Goal: Obtain resource: Download file/media

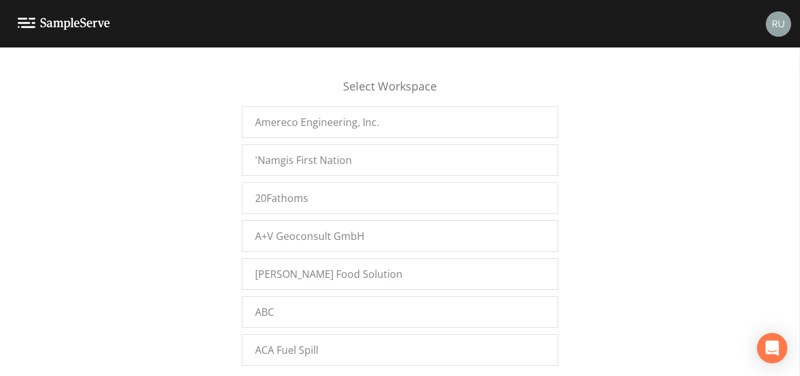
click at [225, 73] on div "Select Workspace Amereco Engineering, Inc. 'Namgis First Nation 20Fathoms A+V G…" at bounding box center [400, 215] width 800 height 313
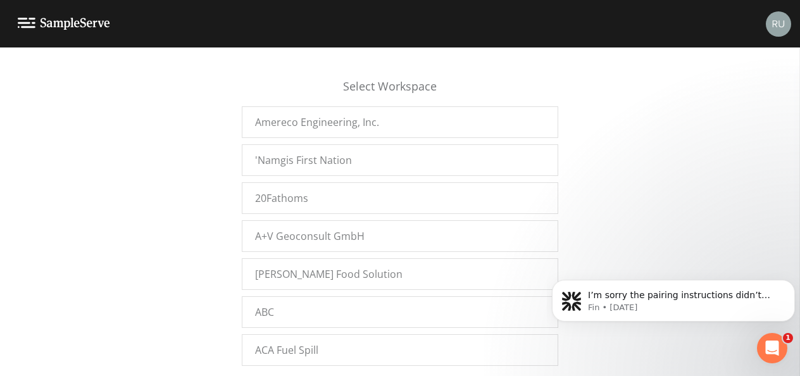
scroll to position [9556, 0]
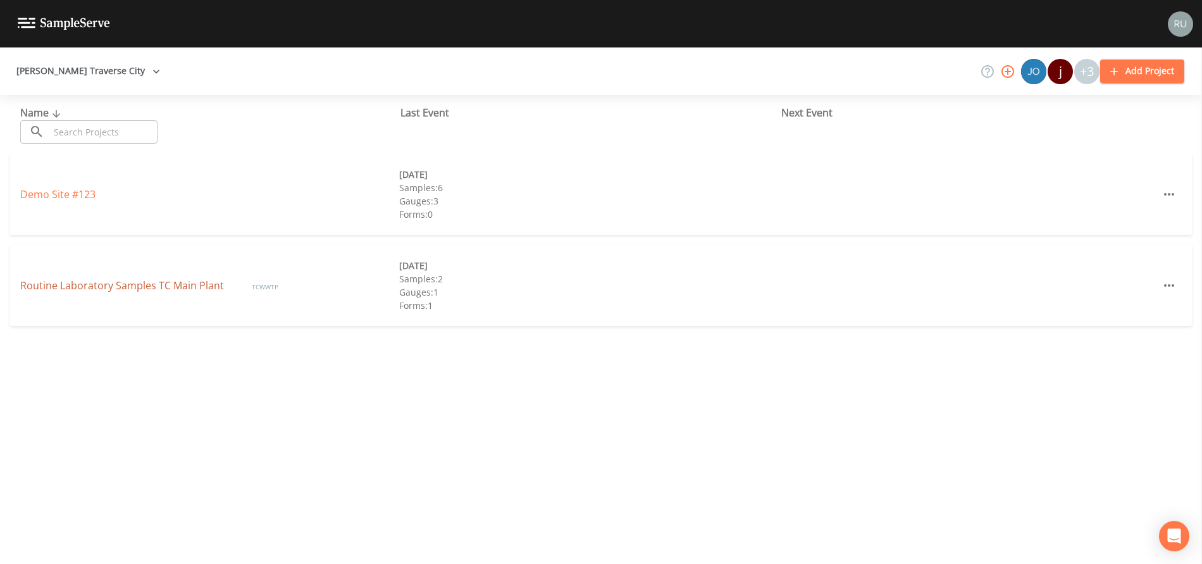
click at [134, 284] on link "Routine Laboratory Samples TC Main Plant" at bounding box center [123, 285] width 206 height 14
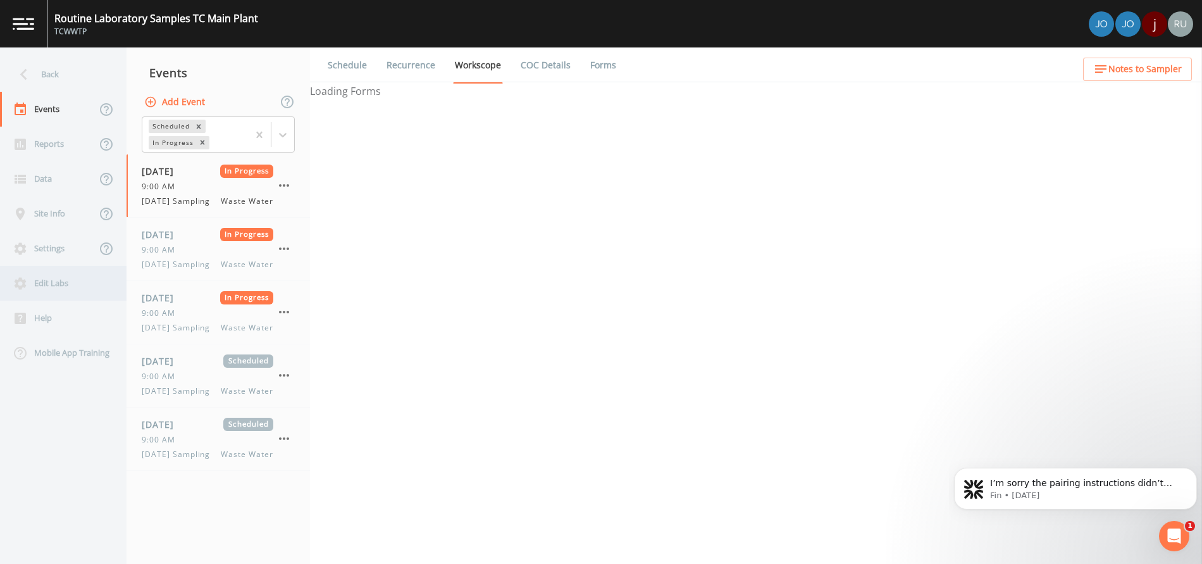
select select "b6a3c313-748b-4795-a028-792ad310bd60"
select select "092b3f94-5697-4c94-9891-da161916fdbb"
select select "b6a3c313-748b-4795-a028-792ad310bd60"
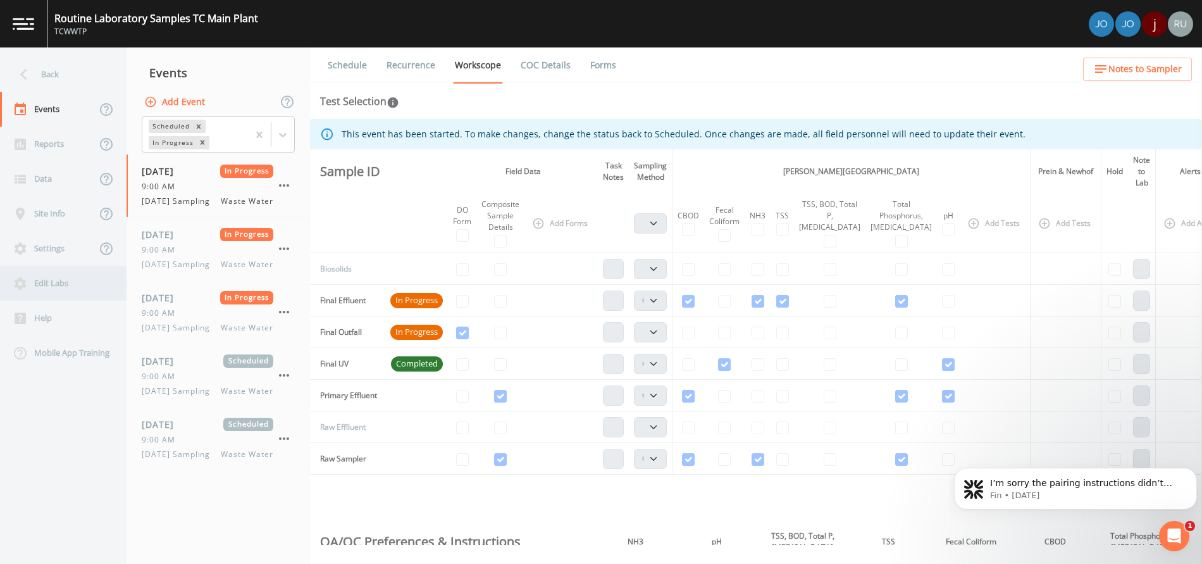
click at [42, 287] on div "Edit Labs" at bounding box center [57, 283] width 114 height 35
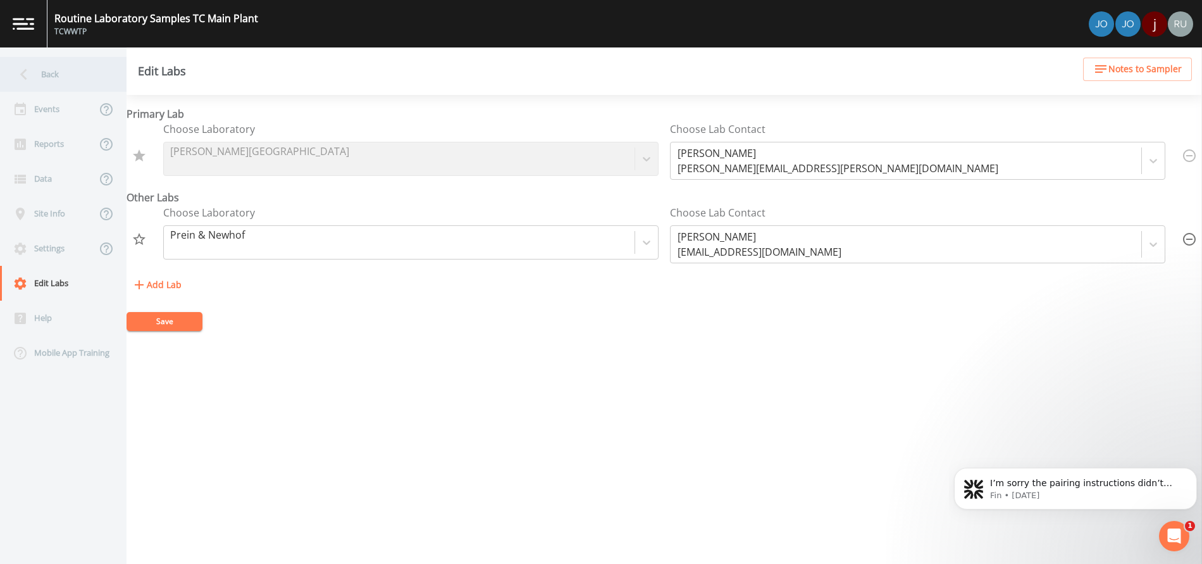
click at [34, 69] on icon at bounding box center [24, 74] width 22 height 22
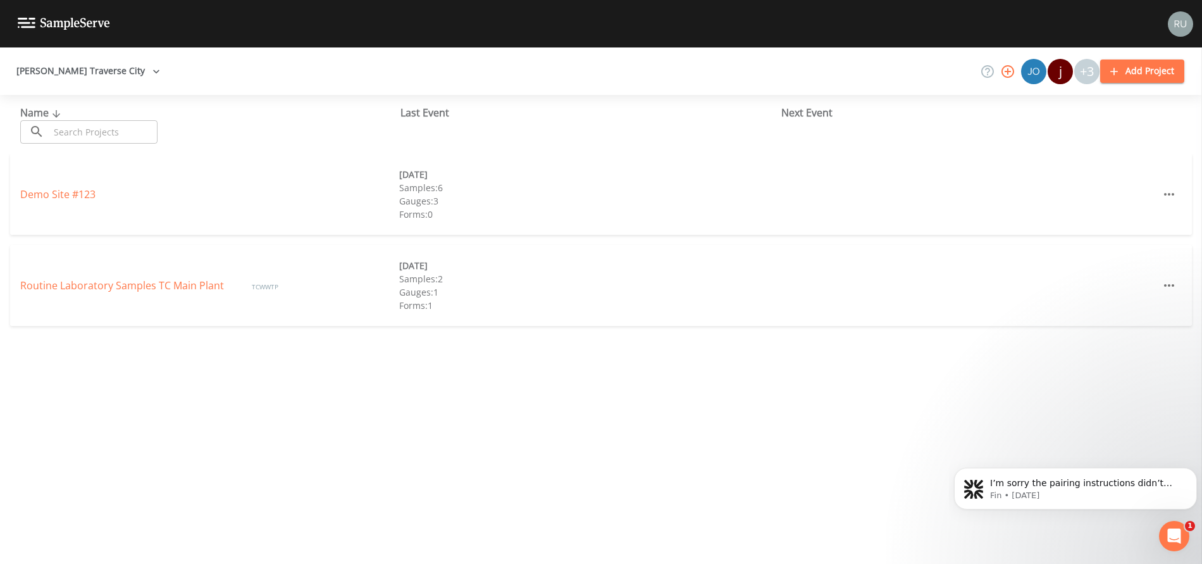
click at [89, 72] on button "[PERSON_NAME] Traverse City" at bounding box center [88, 70] width 154 height 23
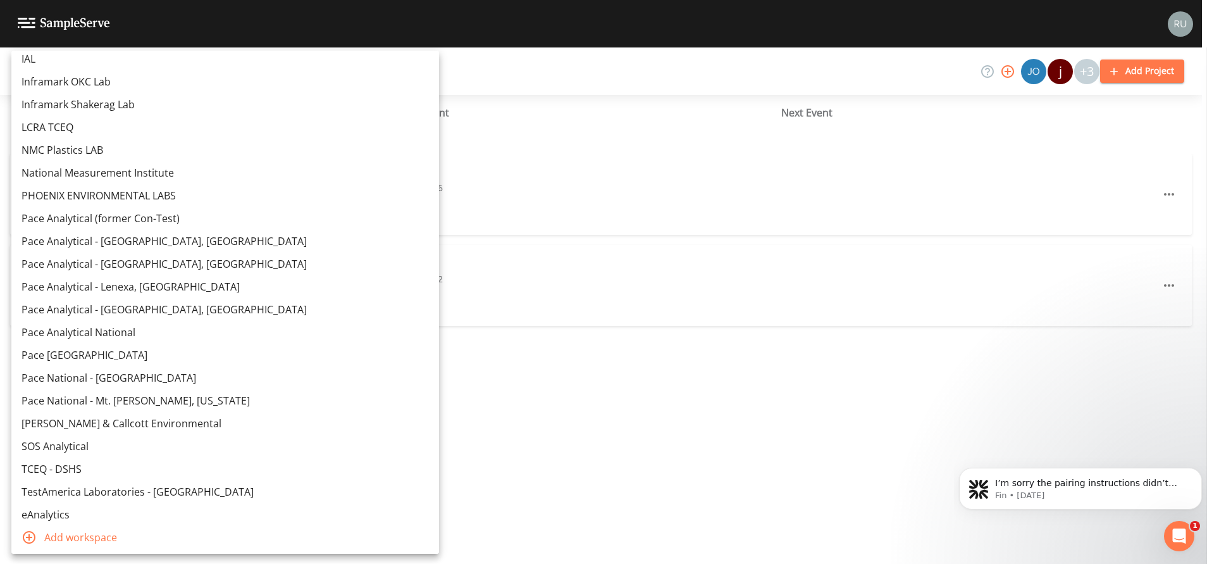
scroll to position [13319, 0]
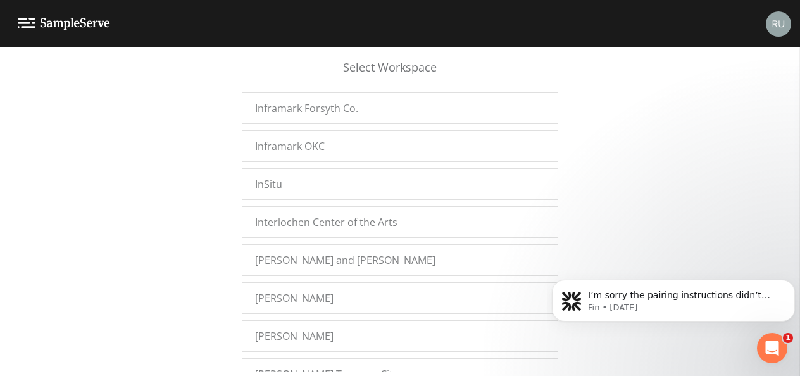
scroll to position [9618, 0]
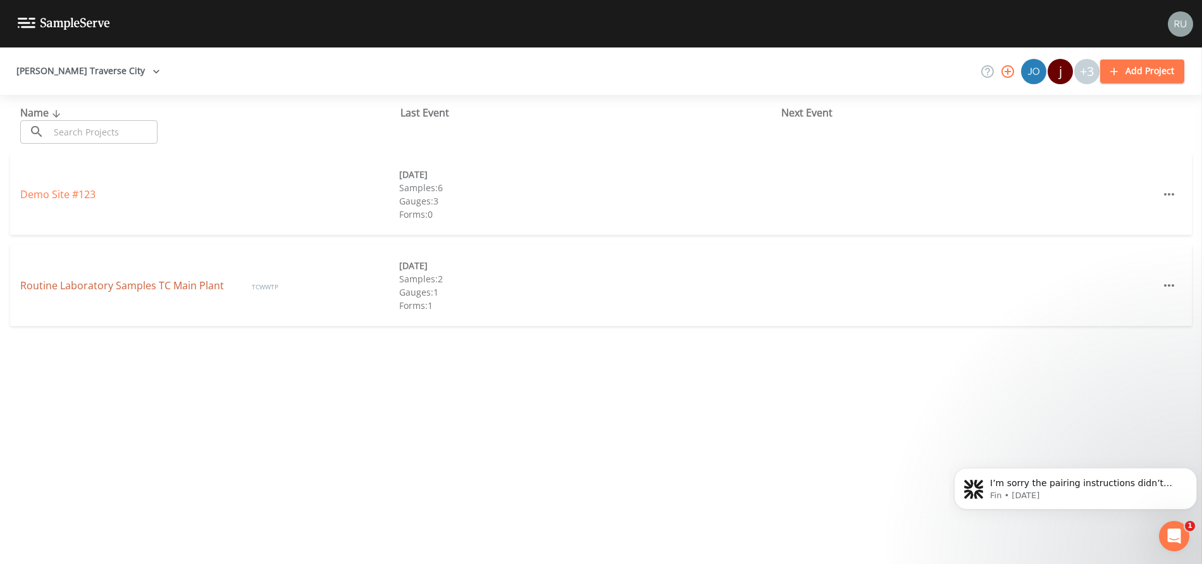
click at [104, 286] on link "Routine Laboratory Samples TC Main Plant" at bounding box center [123, 285] width 206 height 14
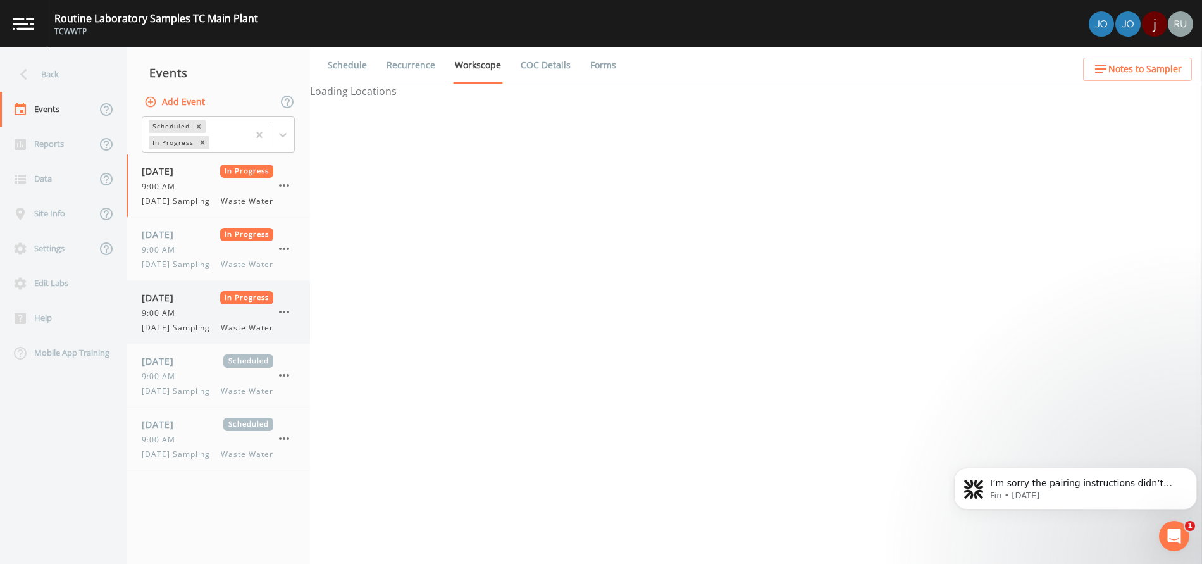
select select "b6a3c313-748b-4795-a028-792ad310bd60"
select select "092b3f94-5697-4c94-9891-da161916fdbb"
select select "b6a3c313-748b-4795-a028-792ad310bd60"
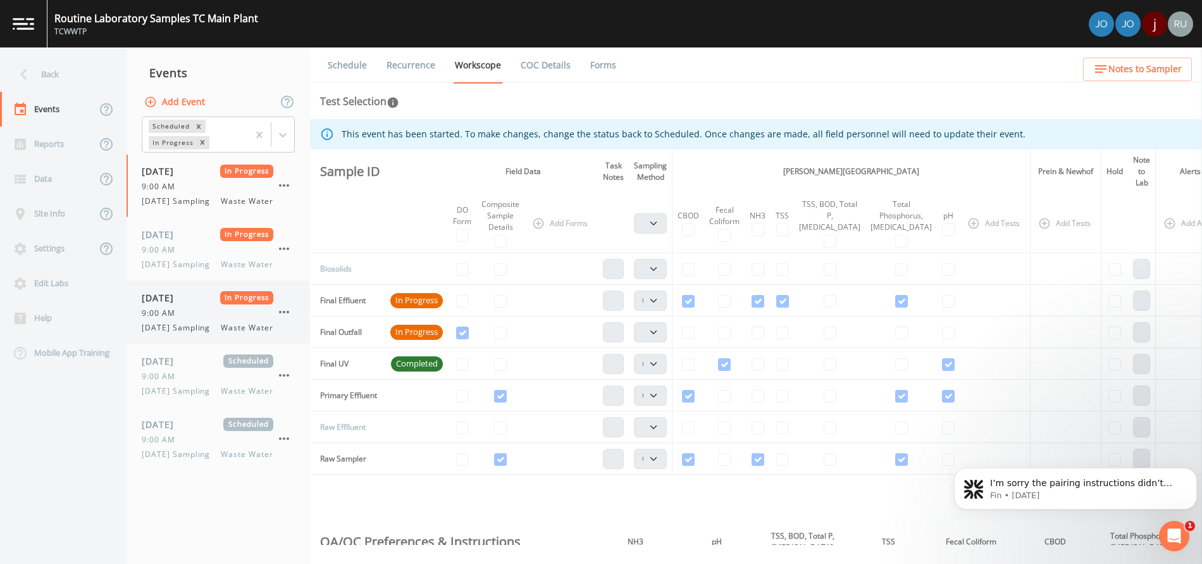
click at [163, 333] on span "[DATE] Sampling" at bounding box center [180, 327] width 76 height 11
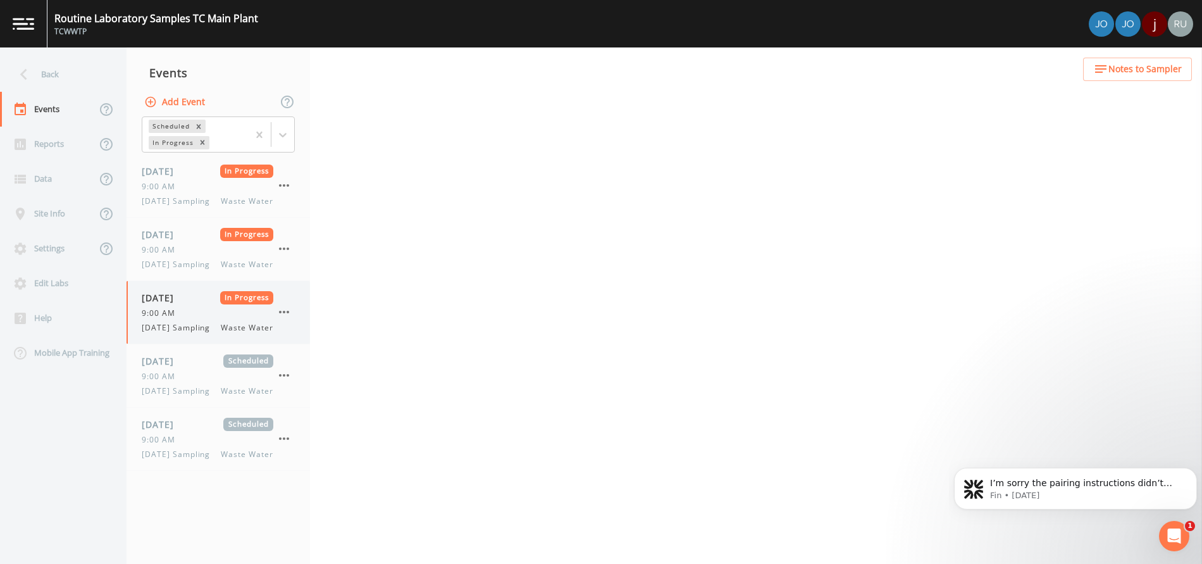
select select "b6a3c313-748b-4795-a028-792ad310bd60"
select select "092b3f94-5697-4c94-9891-da161916fdbb"
select select "b6a3c313-748b-4795-a028-792ad310bd60"
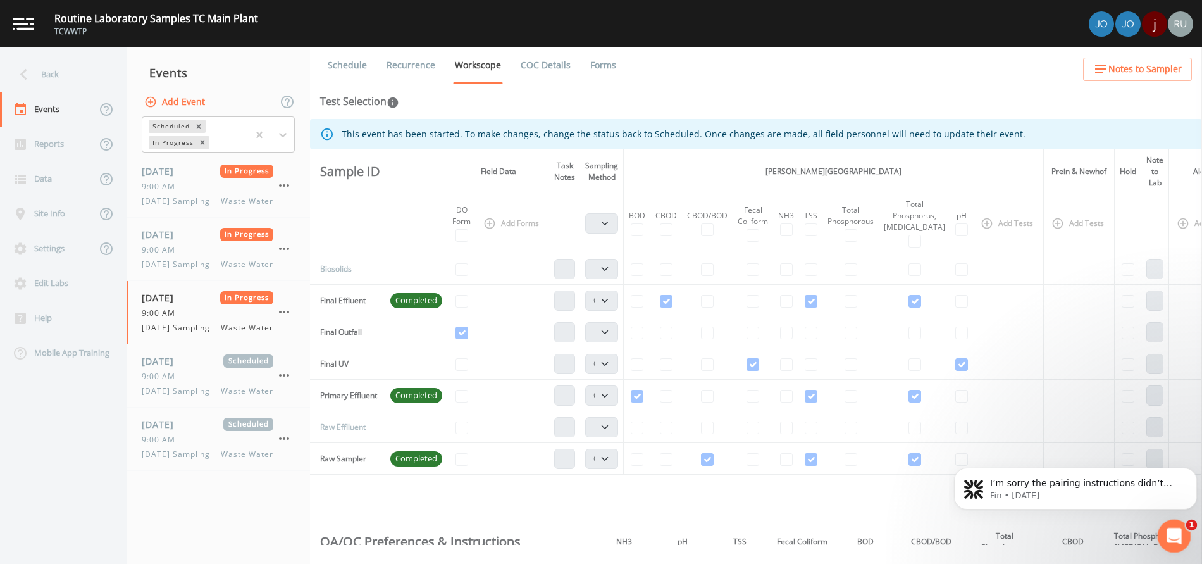
click at [1174, 532] on icon "Open Intercom Messenger" at bounding box center [1172, 534] width 9 height 10
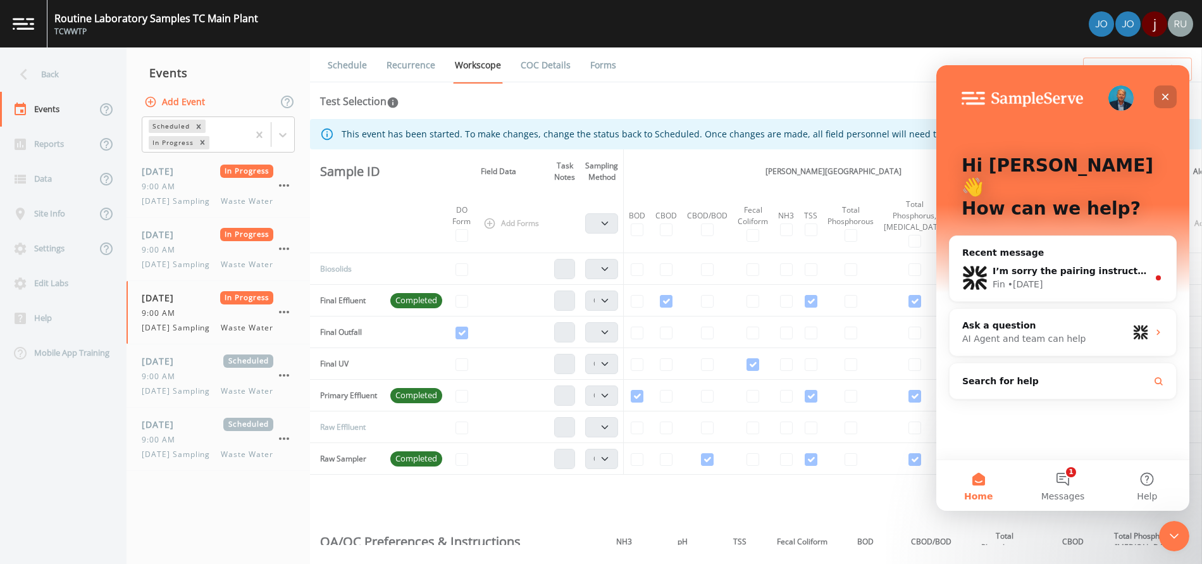
click at [1165, 96] on icon "Close" at bounding box center [1165, 97] width 7 height 7
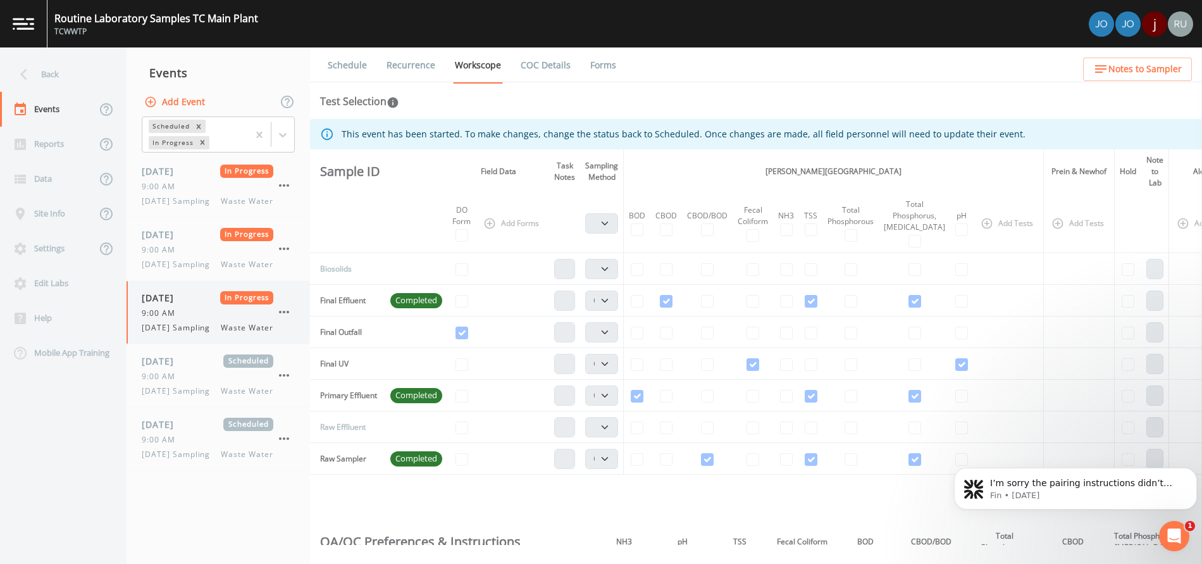
click at [190, 319] on div "9:00 AM" at bounding box center [208, 313] width 132 height 11
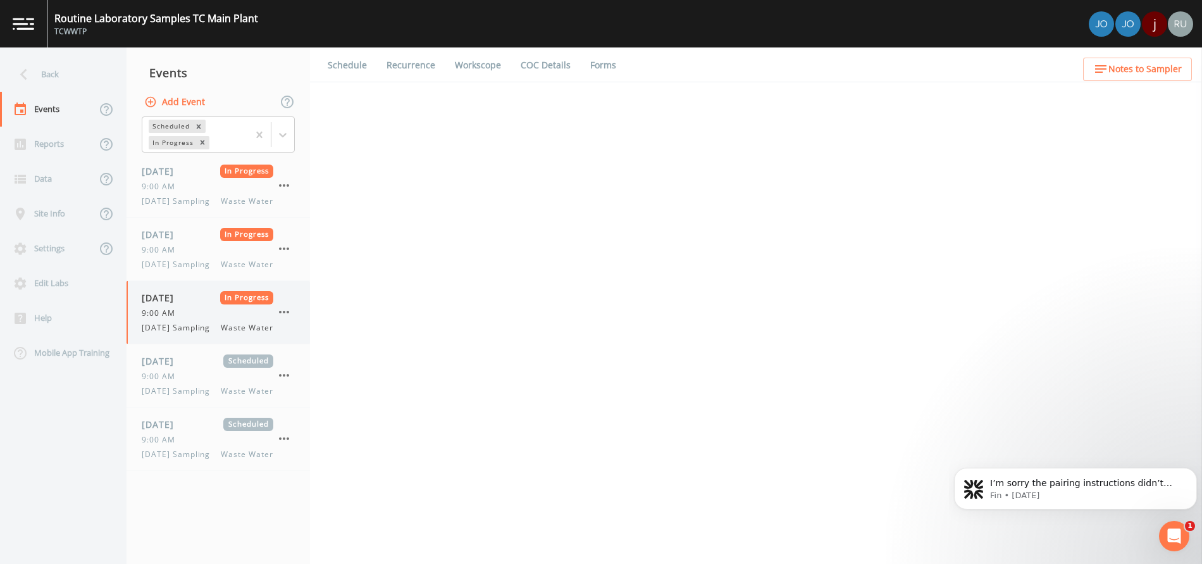
select select "b6a3c313-748b-4795-a028-792ad310bd60"
select select "092b3f94-5697-4c94-9891-da161916fdbb"
select select "b6a3c313-748b-4795-a028-792ad310bd60"
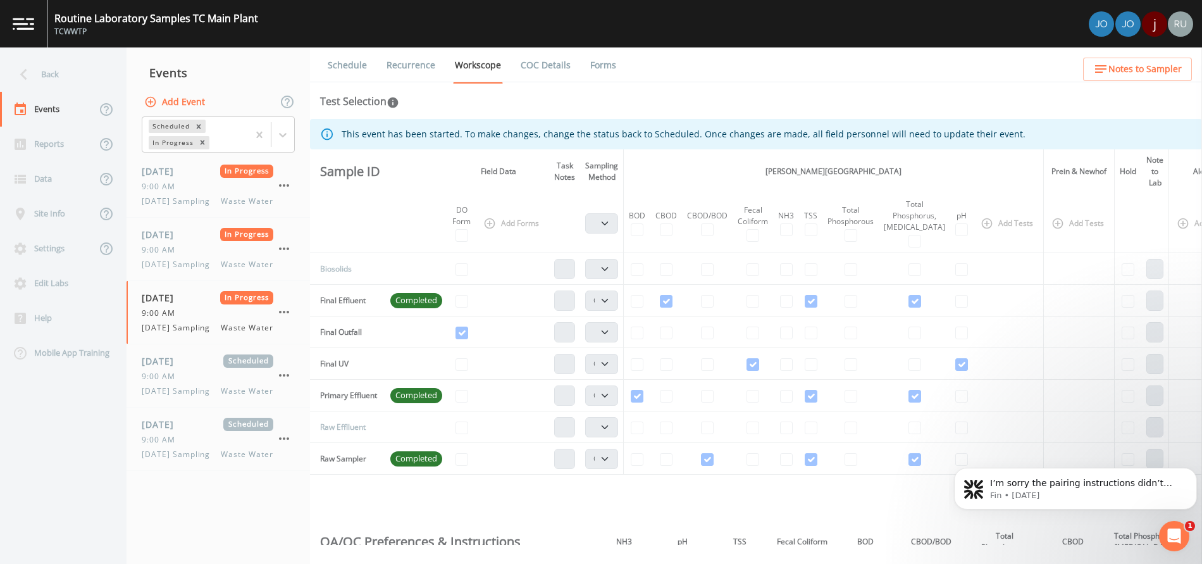
click at [607, 63] on link "Forms" at bounding box center [603, 64] width 30 height 35
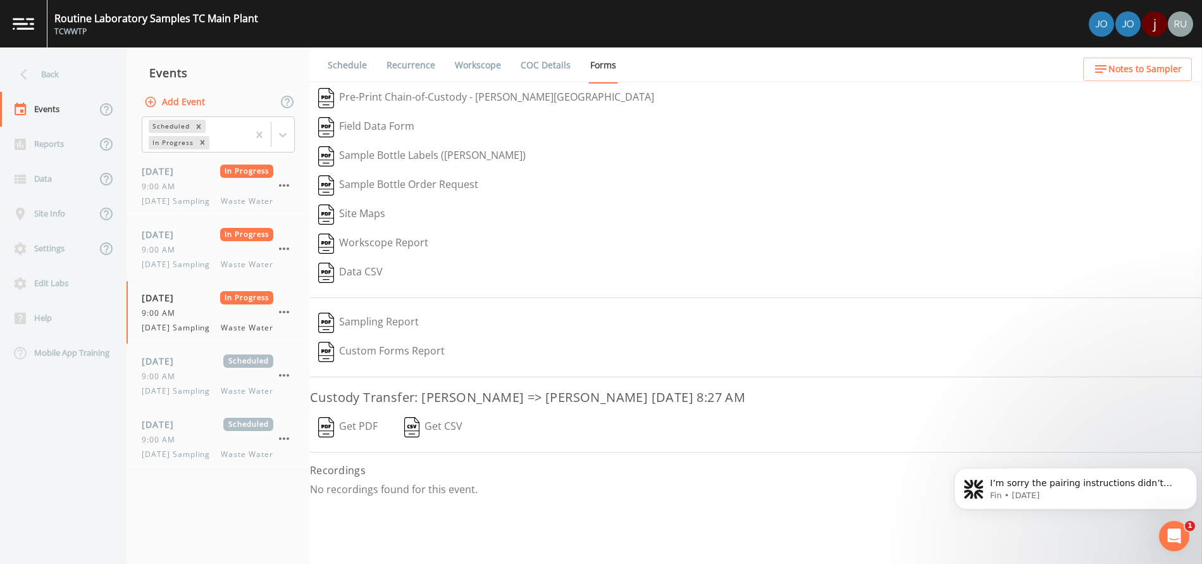
click at [347, 427] on button "Get PDF" at bounding box center [348, 427] width 76 height 29
click at [170, 333] on span "Wednesday Sampling" at bounding box center [180, 327] width 76 height 11
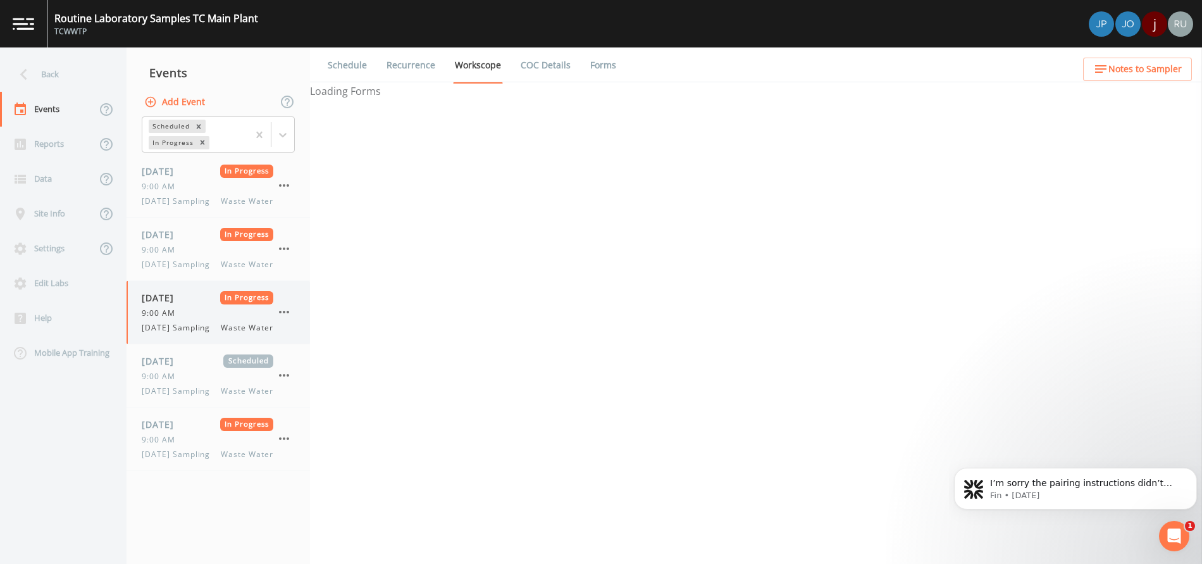
select select "b6a3c313-748b-4795-a028-792ad310bd60"
select select "092b3f94-5697-4c94-9891-da161916fdbb"
select select "b6a3c313-748b-4795-a028-792ad310bd60"
